Goal: Task Accomplishment & Management: Manage account settings

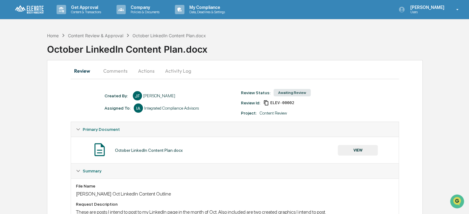
click at [113, 73] on button "Comments" at bounding box center [115, 70] width 34 height 15
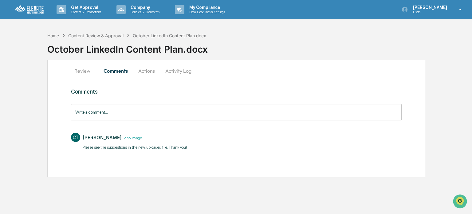
click at [89, 71] on button "Review" at bounding box center [85, 70] width 28 height 15
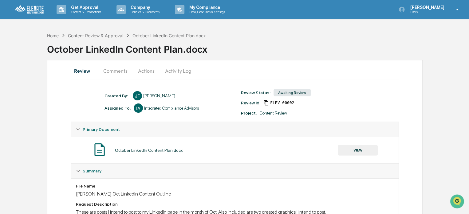
click at [357, 149] on button "VIEW" at bounding box center [358, 150] width 40 height 10
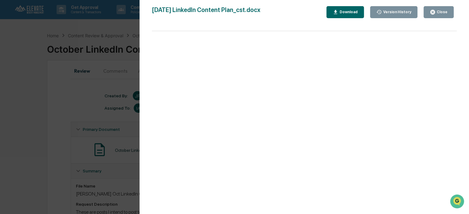
click at [397, 14] on div "Version History" at bounding box center [397, 12] width 30 height 4
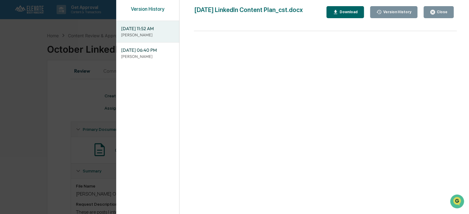
click at [397, 14] on div "Version History" at bounding box center [397, 12] width 30 height 4
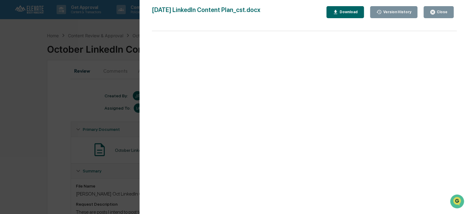
click at [442, 10] on div "Close" at bounding box center [442, 12] width 12 height 4
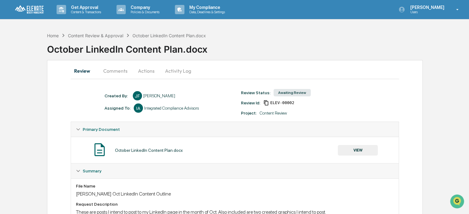
click at [148, 71] on button "Actions" at bounding box center [147, 70] width 28 height 15
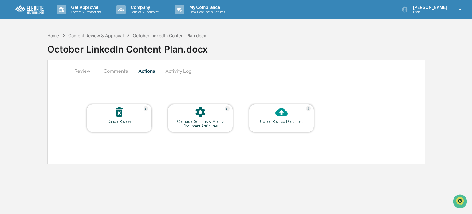
click at [80, 69] on button "Review" at bounding box center [85, 70] width 28 height 15
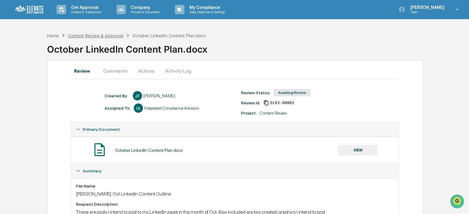
click at [111, 37] on div "Content Review & Approval" at bounding box center [95, 35] width 55 height 5
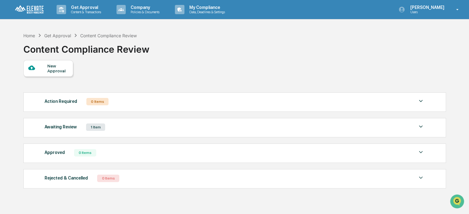
click at [97, 129] on div "1 Item" at bounding box center [95, 126] width 19 height 7
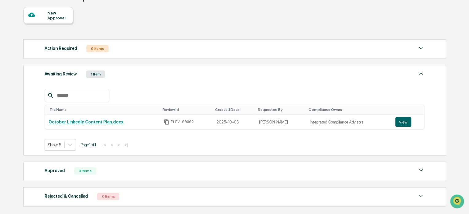
scroll to position [91, 0]
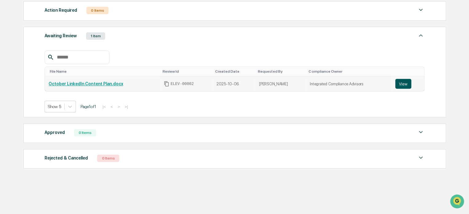
click at [396, 83] on button "View" at bounding box center [403, 84] width 16 height 10
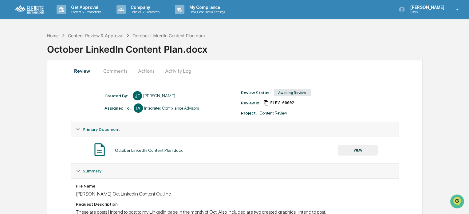
click at [292, 91] on div "Awaiting Review" at bounding box center [292, 92] width 37 height 7
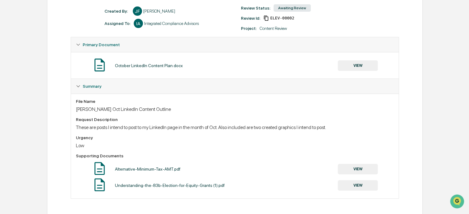
scroll to position [86, 0]
click at [352, 164] on button "VIEW" at bounding box center [358, 168] width 40 height 10
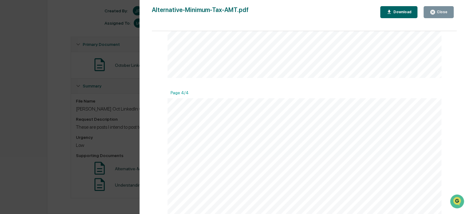
scroll to position [510, 0]
click at [443, 11] on div "Close" at bounding box center [442, 12] width 12 height 4
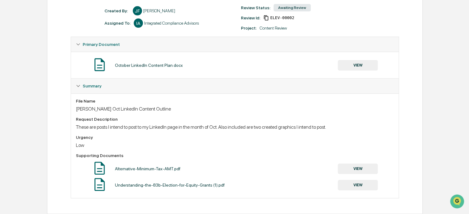
click at [369, 186] on button "VIEW" at bounding box center [358, 185] width 40 height 10
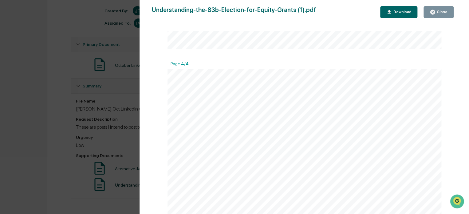
scroll to position [561, 0]
click at [433, 15] on button "Close" at bounding box center [439, 12] width 30 height 12
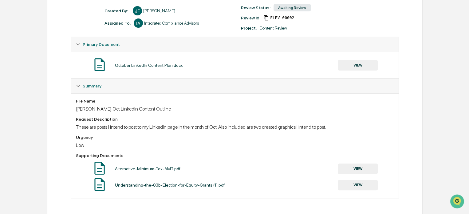
scroll to position [0, 0]
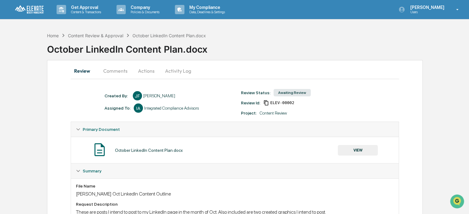
click at [114, 64] on button "Comments" at bounding box center [115, 70] width 34 height 15
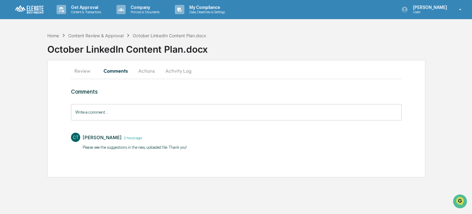
click at [151, 74] on button "Actions" at bounding box center [147, 70] width 28 height 15
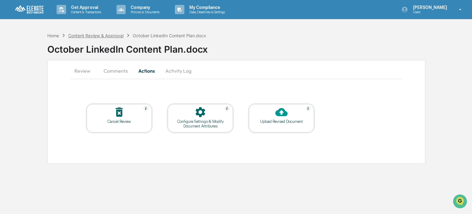
click at [113, 34] on div "Content Review & Approval" at bounding box center [95, 35] width 55 height 5
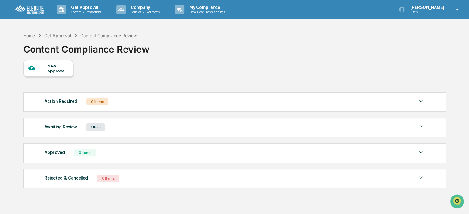
click at [417, 131] on div "Awaiting Review 1 Item" at bounding box center [235, 127] width 380 height 9
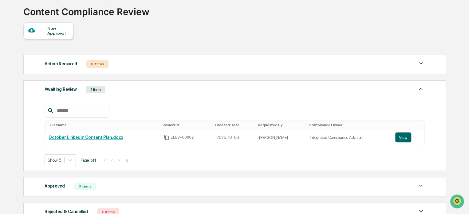
scroll to position [91, 0]
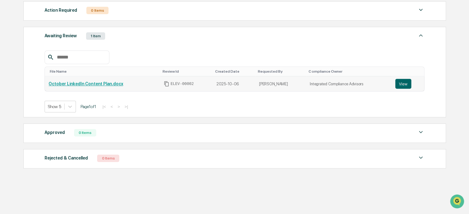
click at [103, 85] on link "October LinkedIn Content Plan.docx" at bounding box center [86, 83] width 74 height 5
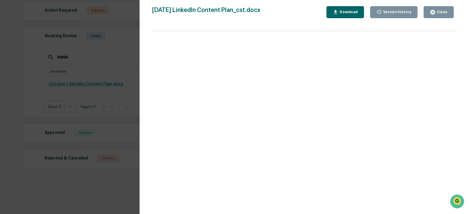
click at [394, 11] on div "Version History" at bounding box center [397, 12] width 30 height 4
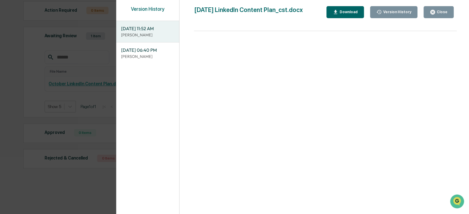
click at [153, 27] on span "[DATE] 11:52 AM" at bounding box center [147, 28] width 53 height 7
click at [152, 53] on span "[DATE] 06:40 PM" at bounding box center [147, 50] width 53 height 7
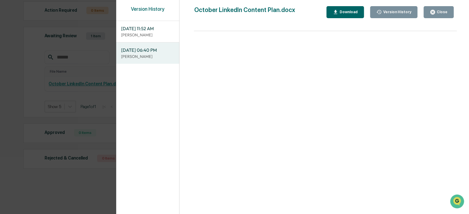
click at [435, 8] on button "Close" at bounding box center [439, 12] width 30 height 12
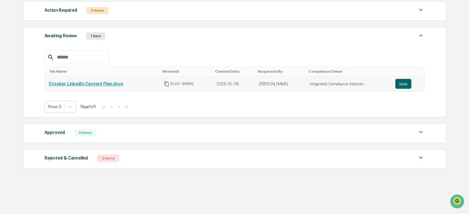
scroll to position [0, 0]
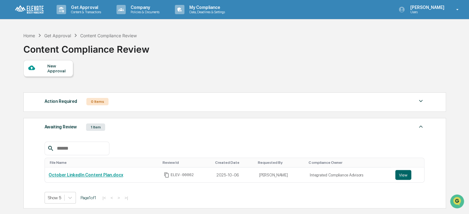
click at [147, 107] on div "Action Required 0 Items No data to display Show 5 Page 1 of 0 |< < > >|" at bounding box center [234, 101] width 423 height 19
click at [68, 33] on div "Get Approval" at bounding box center [57, 35] width 27 height 5
click at [33, 9] on img at bounding box center [30, 10] width 30 height 10
